Goal: Find specific page/section: Find specific page/section

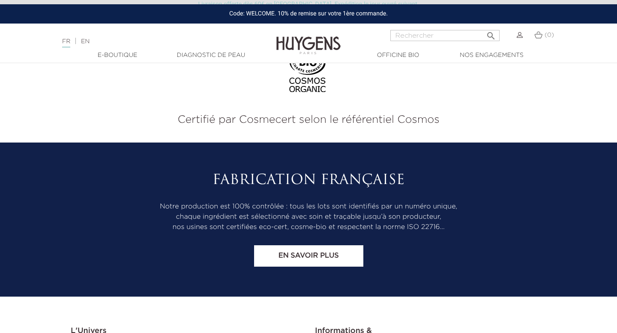
scroll to position [2812, 0]
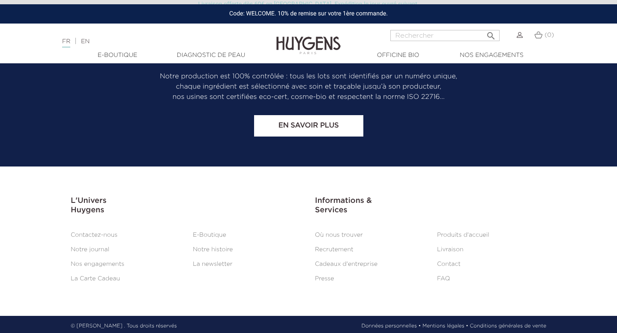
click at [335, 250] on li "Recrutement" at bounding box center [369, 250] width 122 height 10
click at [335, 247] on link "Recrutement" at bounding box center [334, 250] width 39 height 6
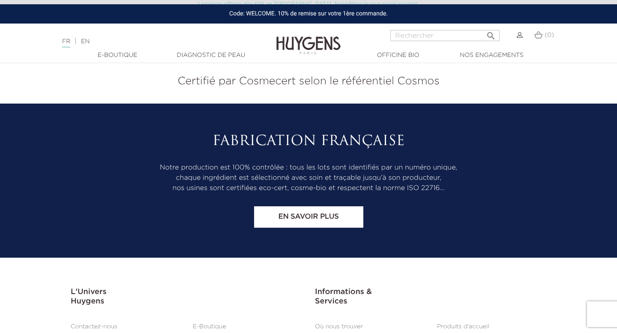
scroll to position [770, 0]
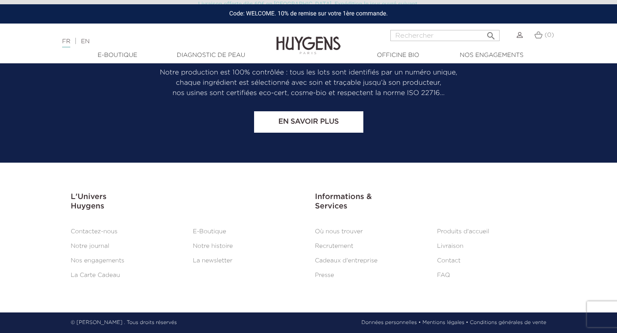
click at [331, 248] on link "Recrutement" at bounding box center [334, 246] width 39 height 6
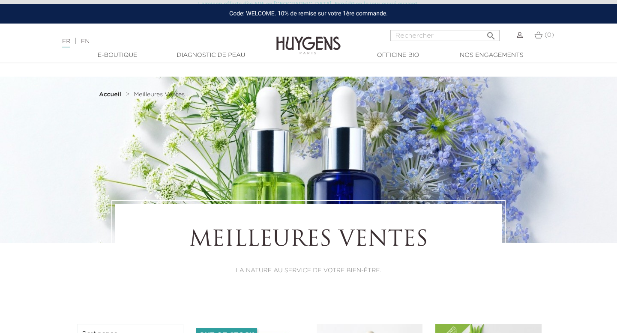
scroll to position [2812, 0]
